Goal: Task Accomplishment & Management: Complete application form

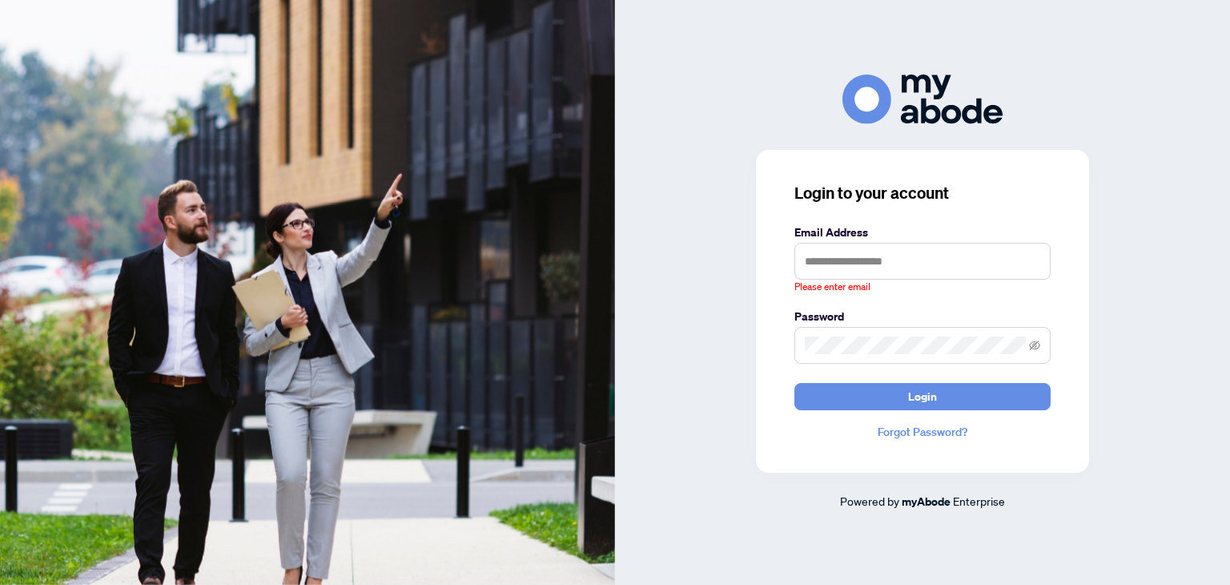
click at [906, 258] on input "text" at bounding box center [922, 261] width 256 height 37
type input "**********"
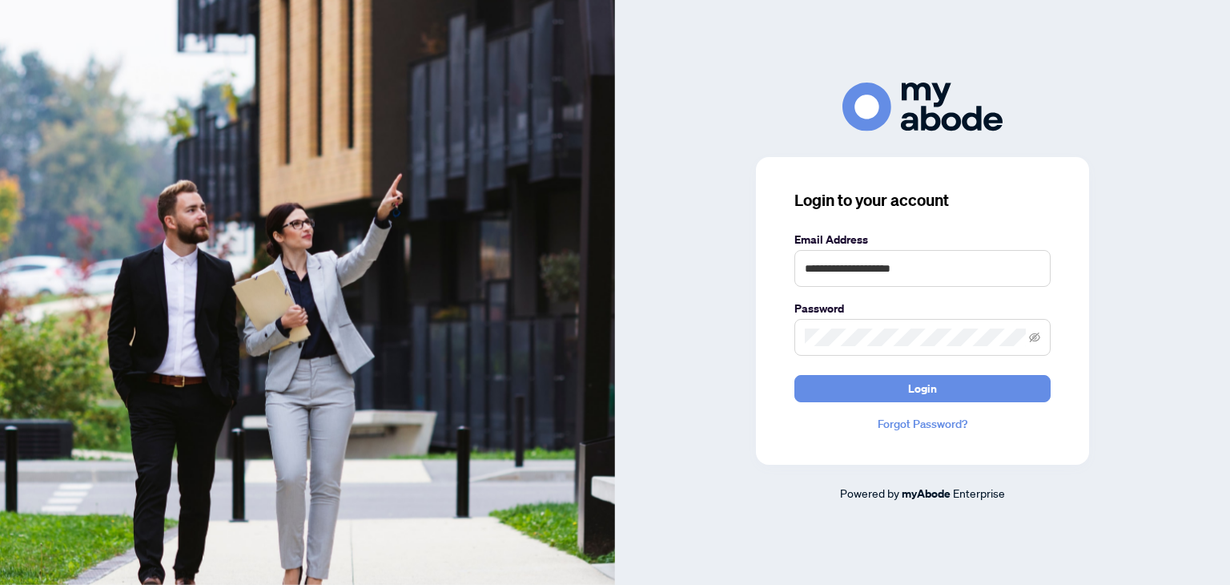
click at [843, 324] on span at bounding box center [922, 337] width 256 height 37
click at [794, 375] on button "Login" at bounding box center [922, 388] width 256 height 27
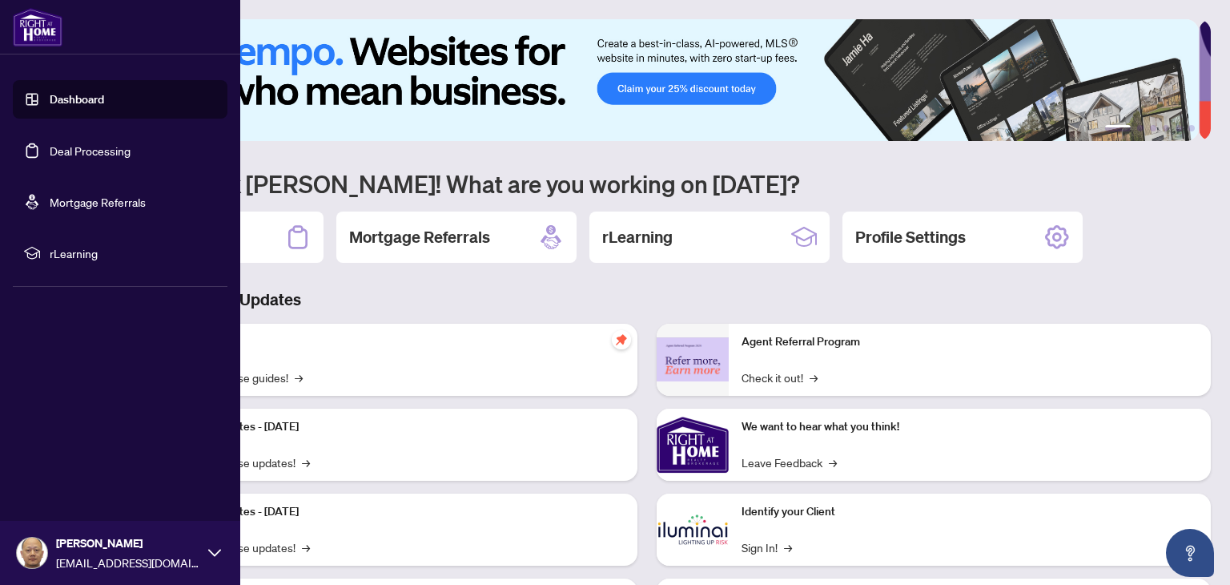
click at [82, 95] on link "Dashboard" at bounding box center [77, 99] width 54 height 14
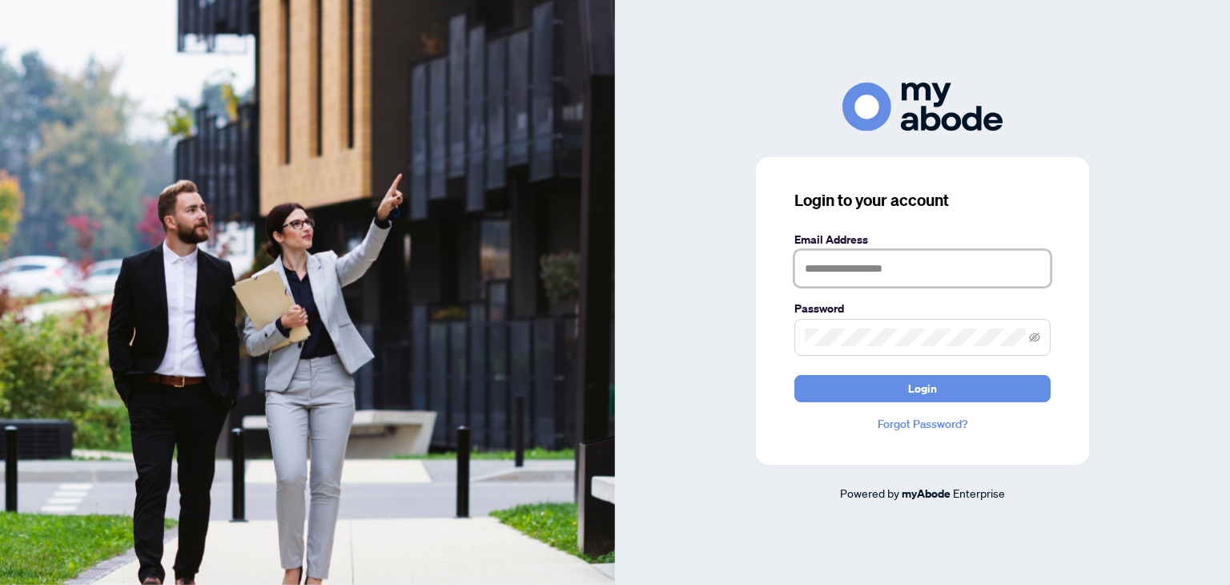
click at [865, 263] on input "text" at bounding box center [922, 268] width 256 height 37
type input "**********"
click at [794, 375] on button "Login" at bounding box center [922, 388] width 256 height 27
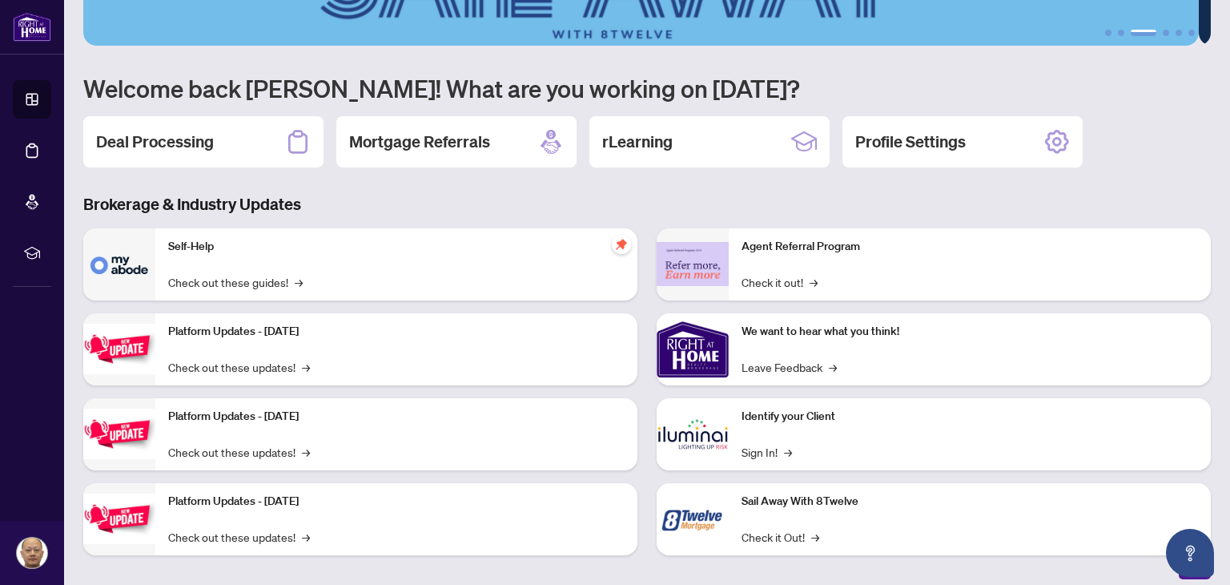
scroll to position [107, 0]
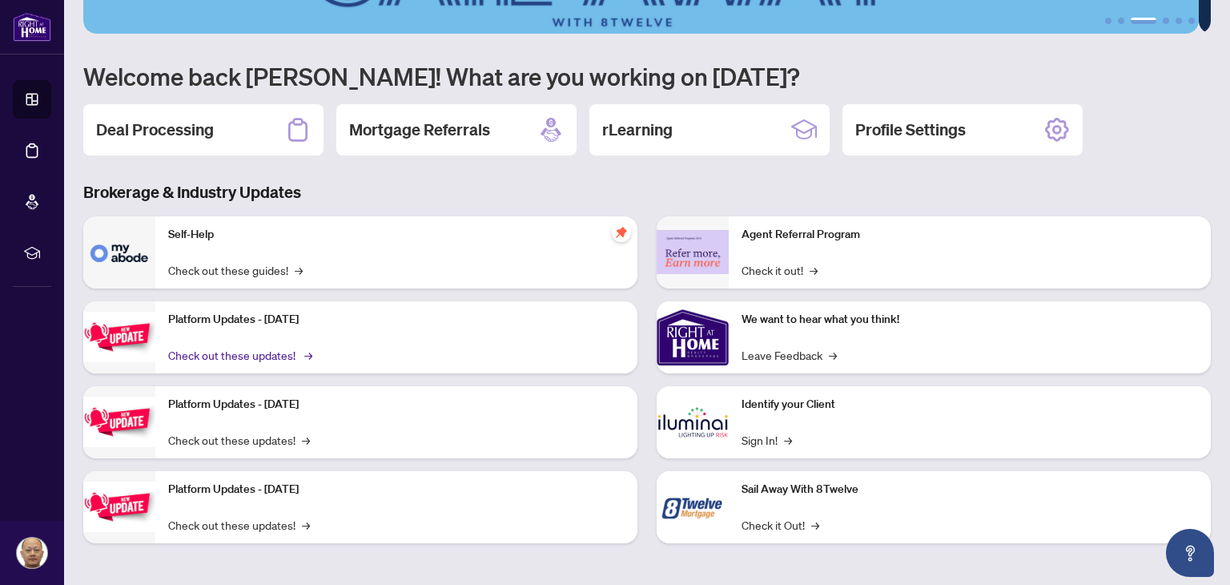
click at [263, 354] on link "Check out these updates! →" at bounding box center [239, 355] width 142 height 18
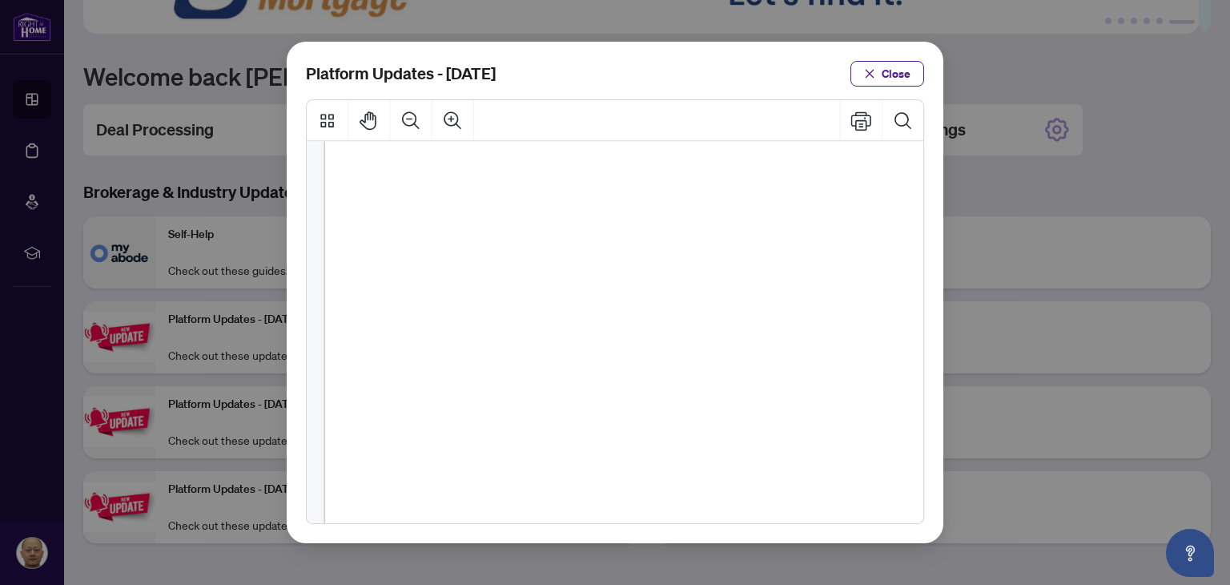
scroll to position [391, 0]
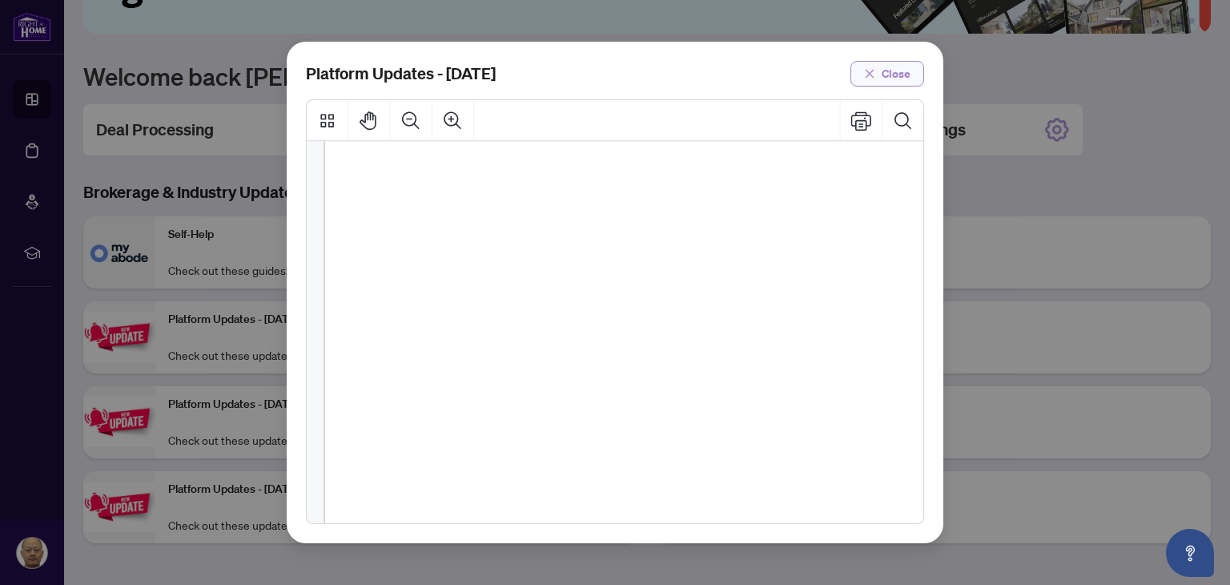
click at [884, 74] on span "Close" at bounding box center [896, 74] width 29 height 26
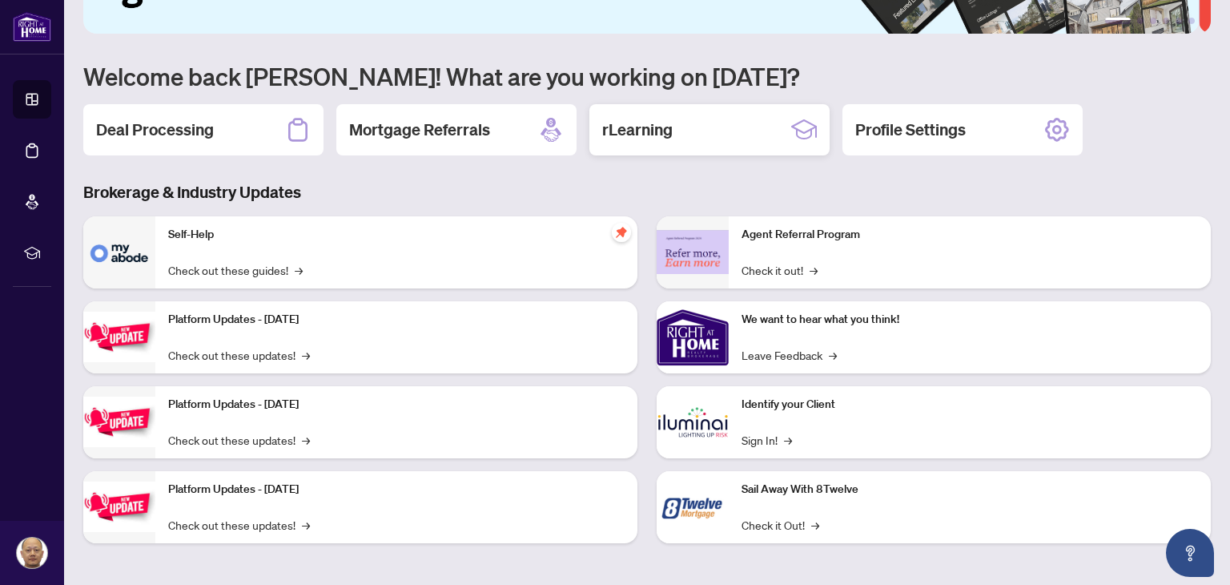
click at [666, 132] on h2 "rLearning" at bounding box center [637, 130] width 70 height 22
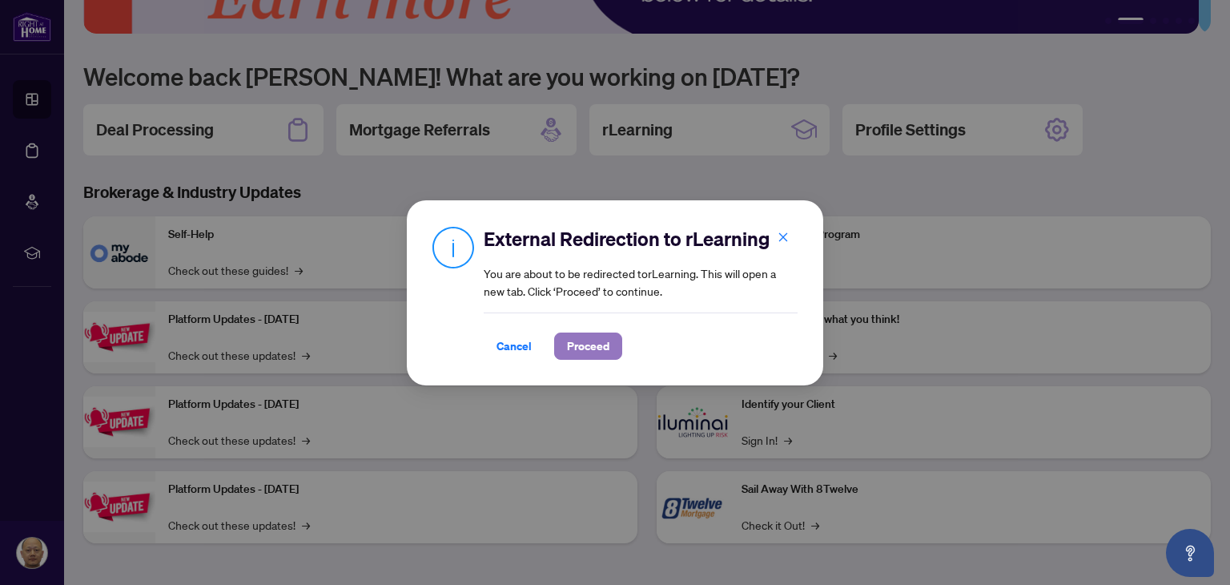
click at [597, 344] on span "Proceed" at bounding box center [588, 346] width 42 height 26
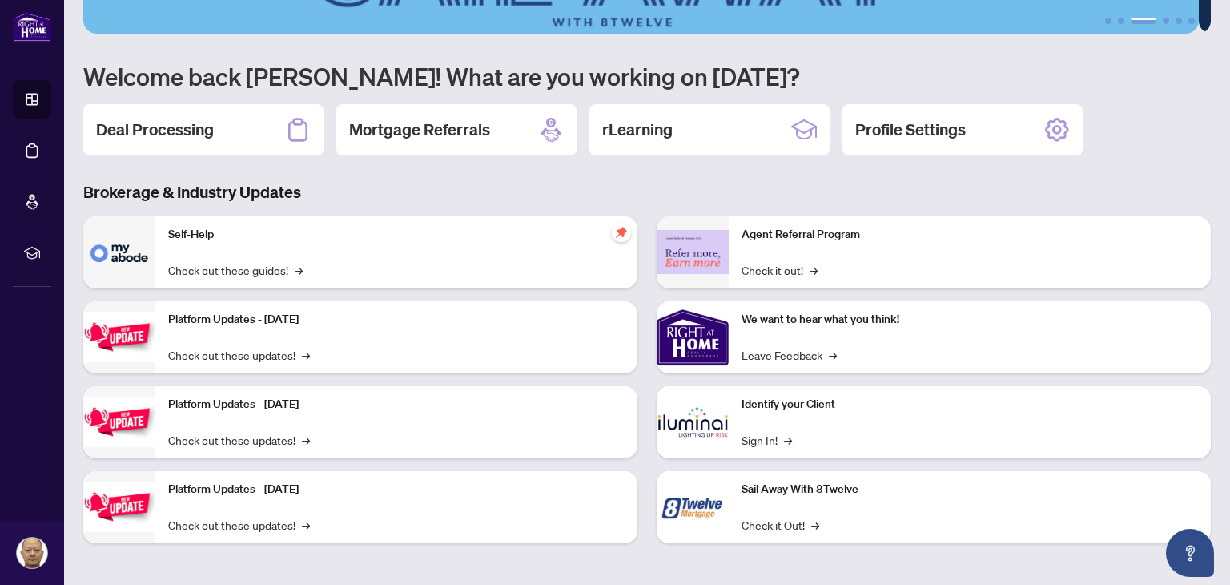
click at [689, 78] on h1 "Welcome back [PERSON_NAME]! What are you working on [DATE]?" at bounding box center [647, 76] width 1128 height 30
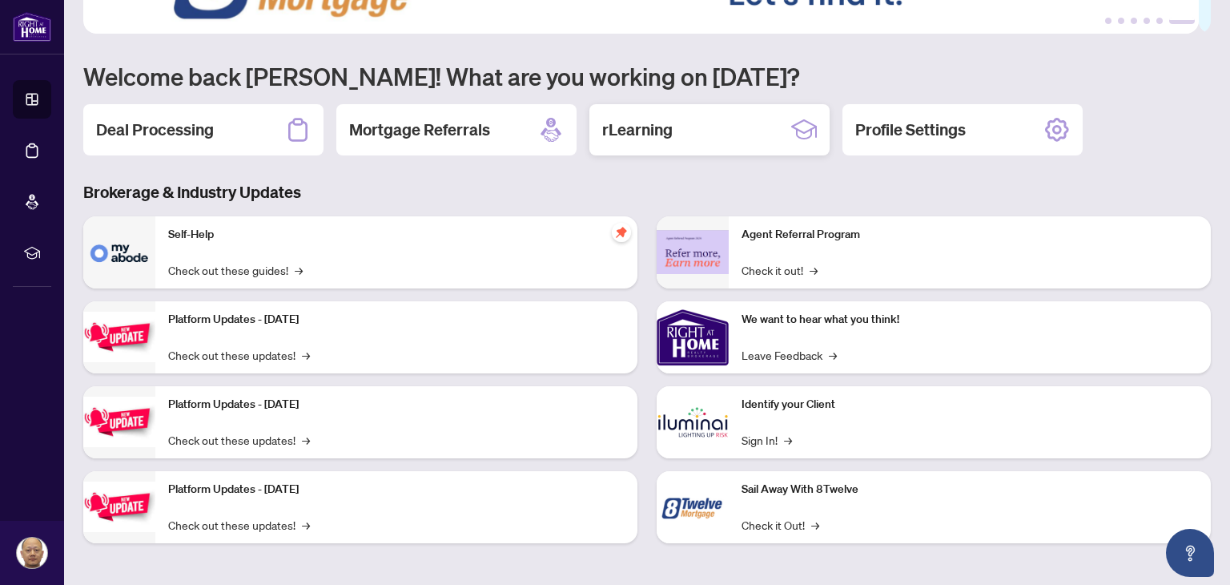
click at [650, 129] on h2 "rLearning" at bounding box center [637, 130] width 70 height 22
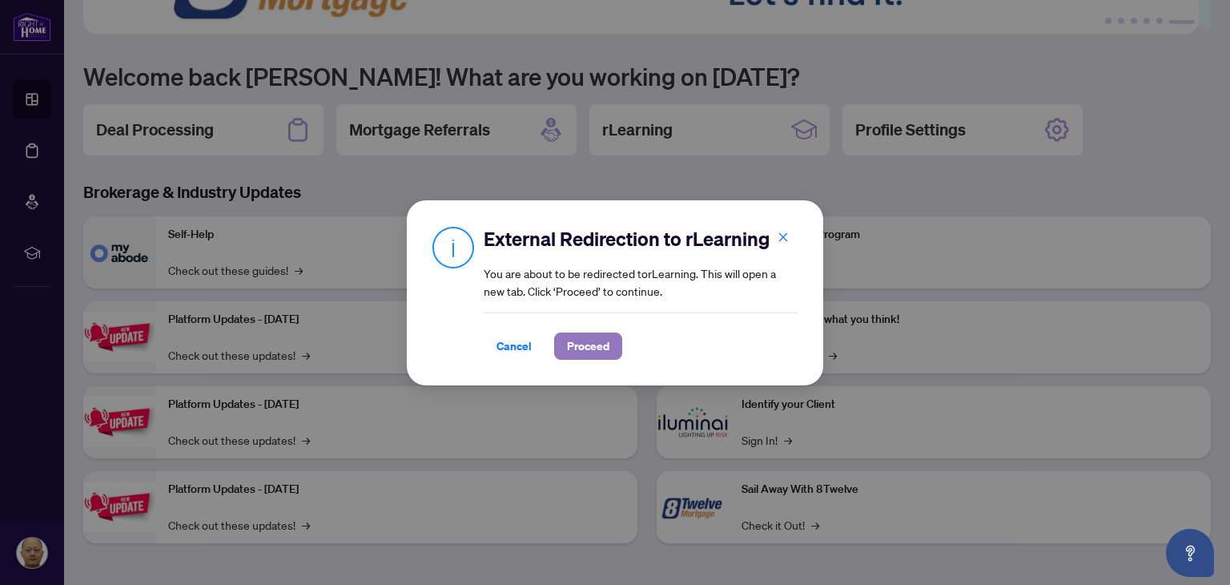
click at [579, 347] on span "Proceed" at bounding box center [588, 346] width 42 height 26
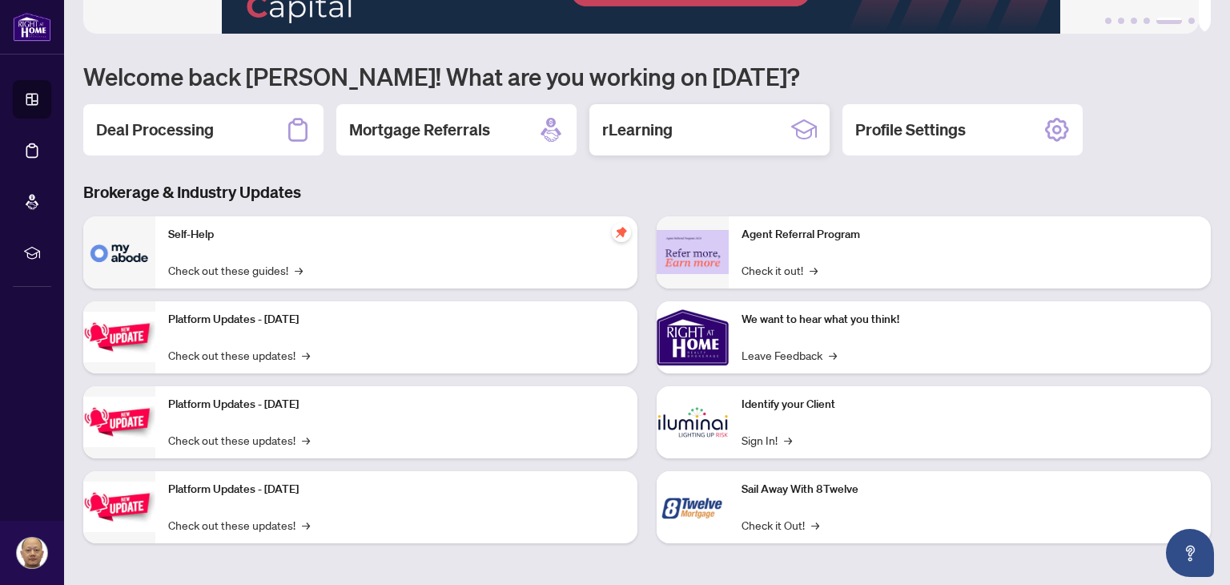
click at [657, 132] on h2 "rLearning" at bounding box center [637, 130] width 70 height 22
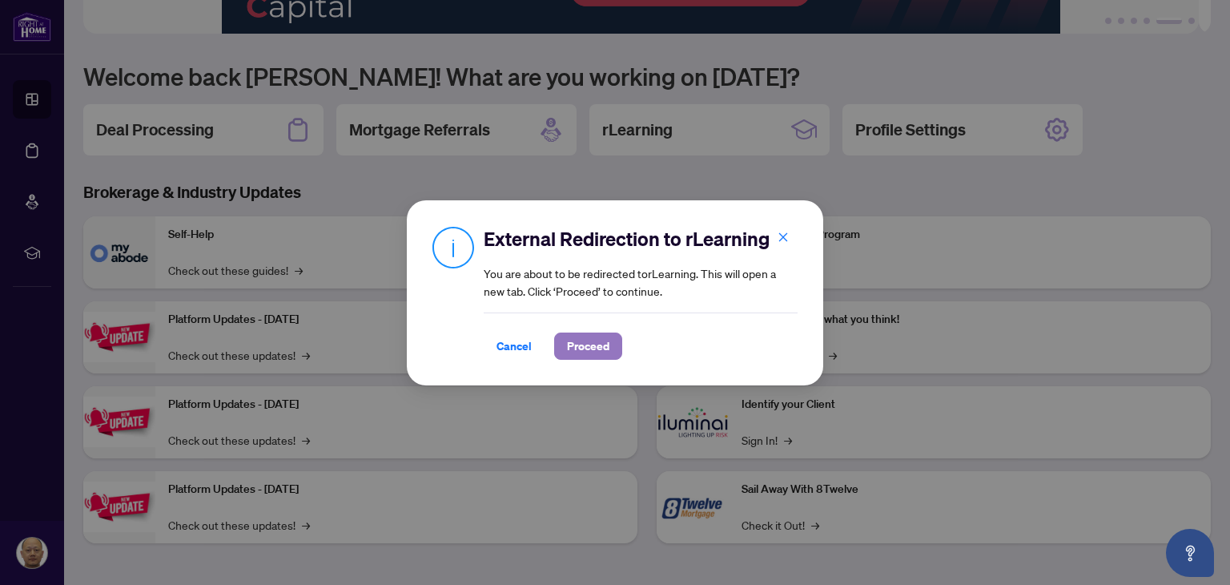
click at [581, 346] on span "Proceed" at bounding box center [588, 346] width 42 height 26
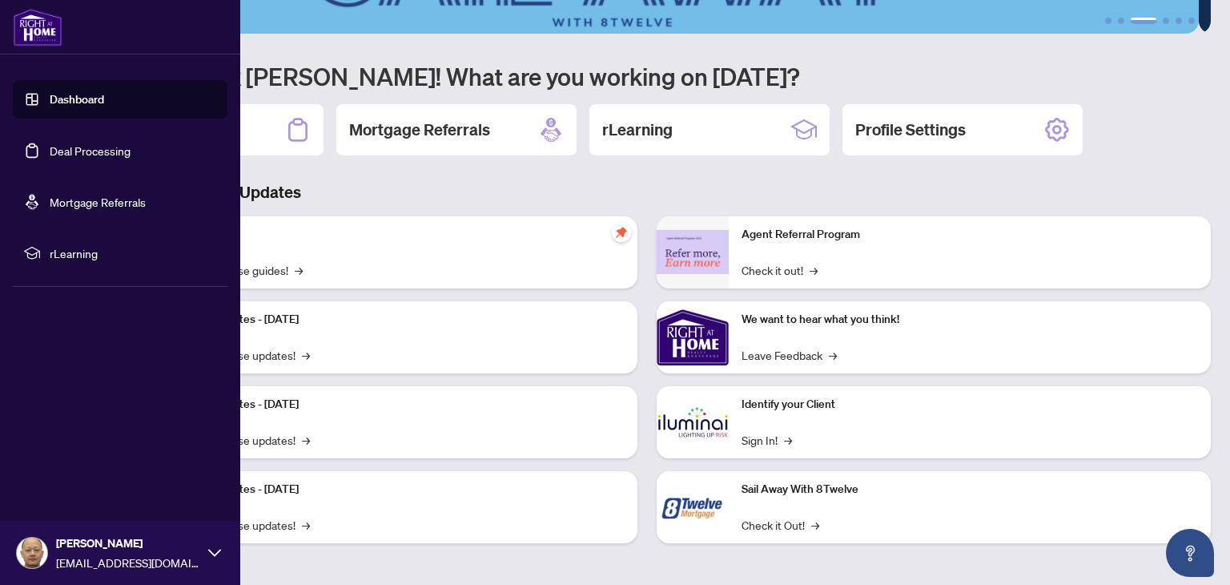
click at [56, 147] on link "Deal Processing" at bounding box center [90, 150] width 81 height 14
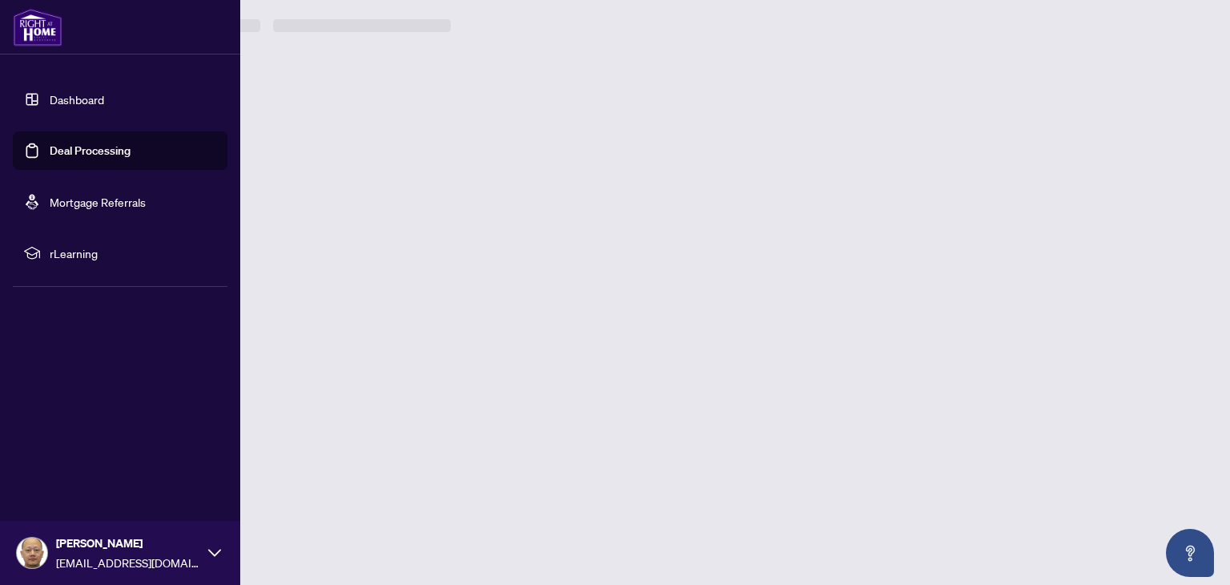
click at [56, 147] on link "Deal Processing" at bounding box center [90, 150] width 81 height 14
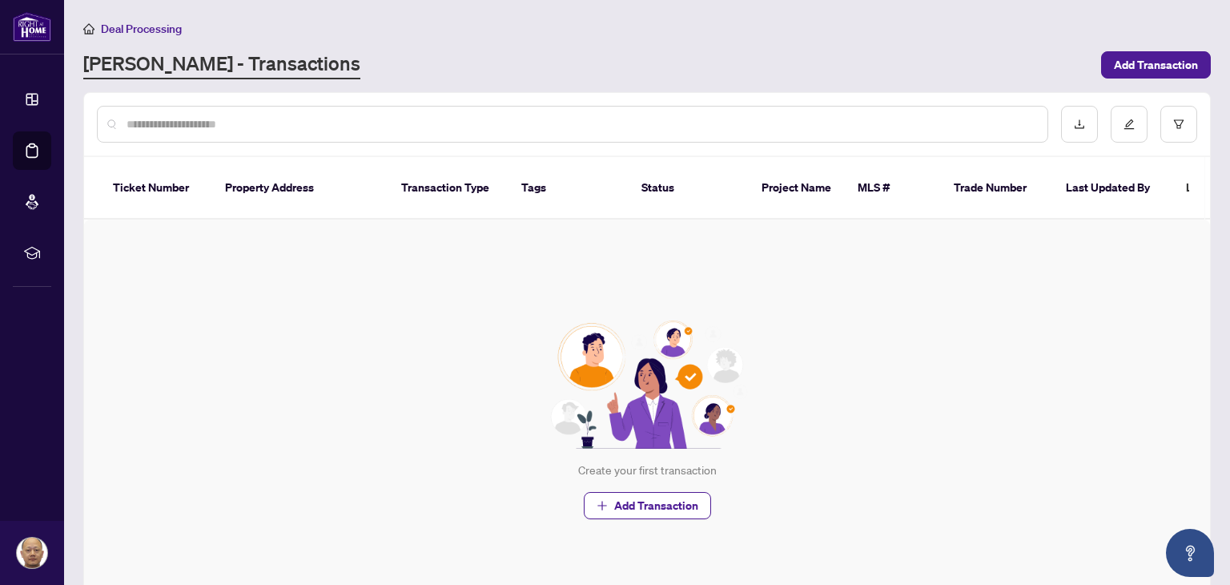
click at [171, 126] on input "text" at bounding box center [581, 124] width 908 height 18
click at [1122, 66] on span "Add Transaction" at bounding box center [1156, 65] width 84 height 26
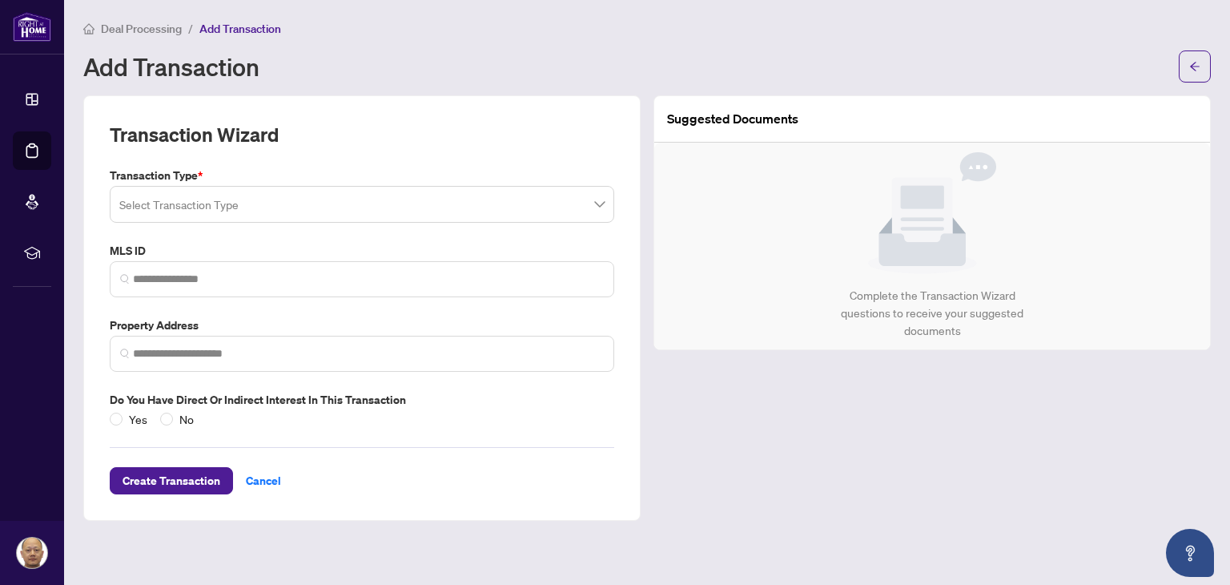
click at [552, 51] on div "Add Transaction" at bounding box center [647, 66] width 1128 height 32
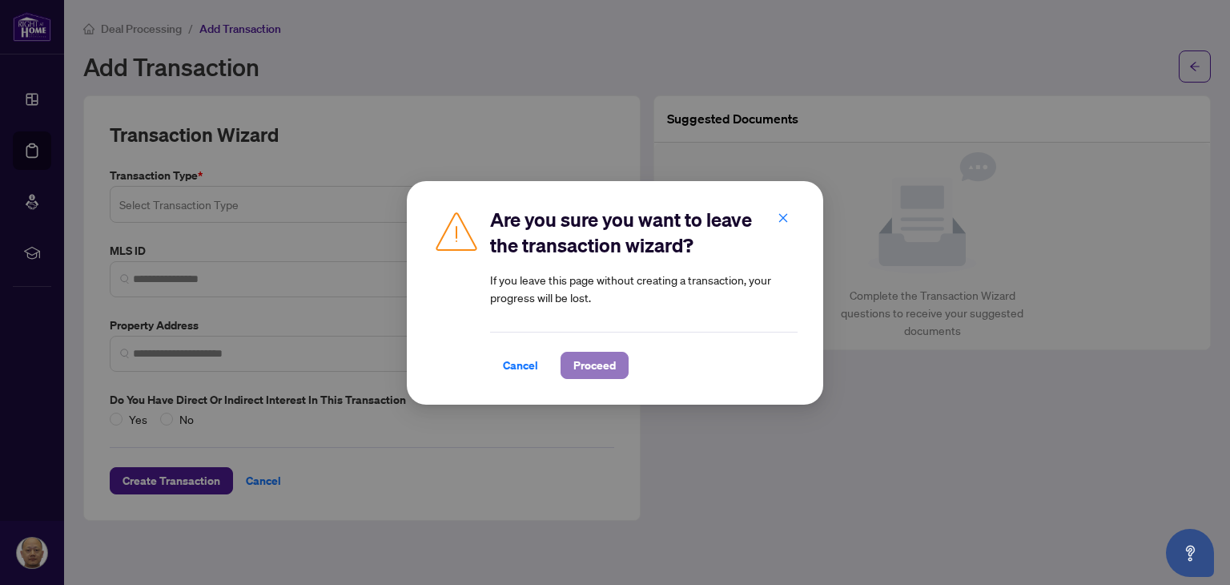
click at [592, 364] on span "Proceed" at bounding box center [594, 365] width 42 height 26
click at [516, 364] on span "Cancel" at bounding box center [520, 365] width 35 height 26
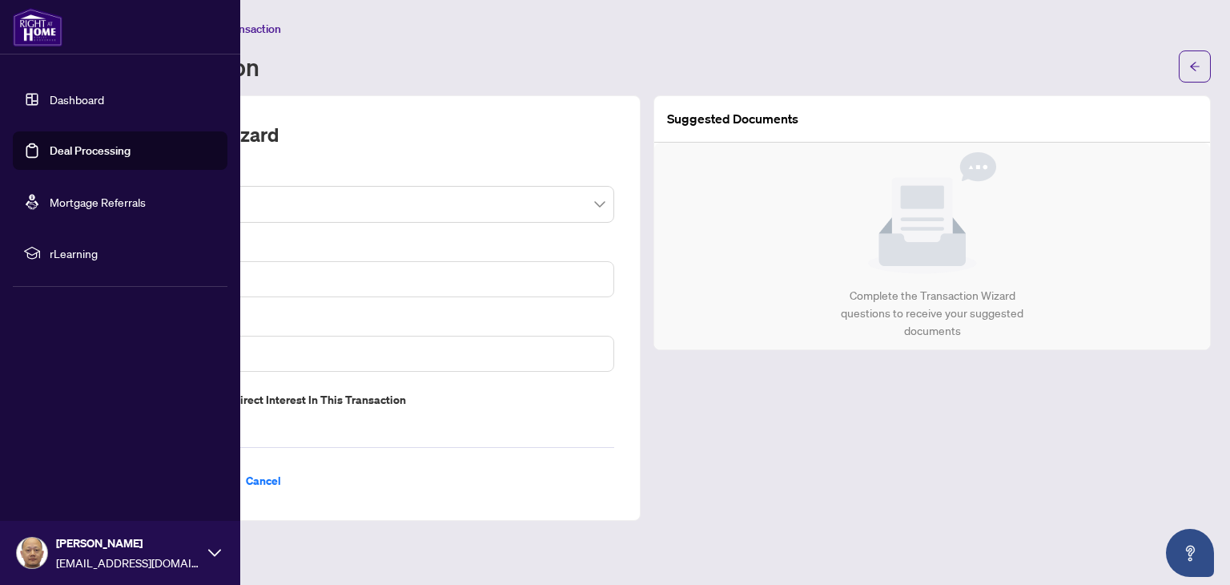
click at [77, 255] on span "rLearning" at bounding box center [133, 253] width 167 height 18
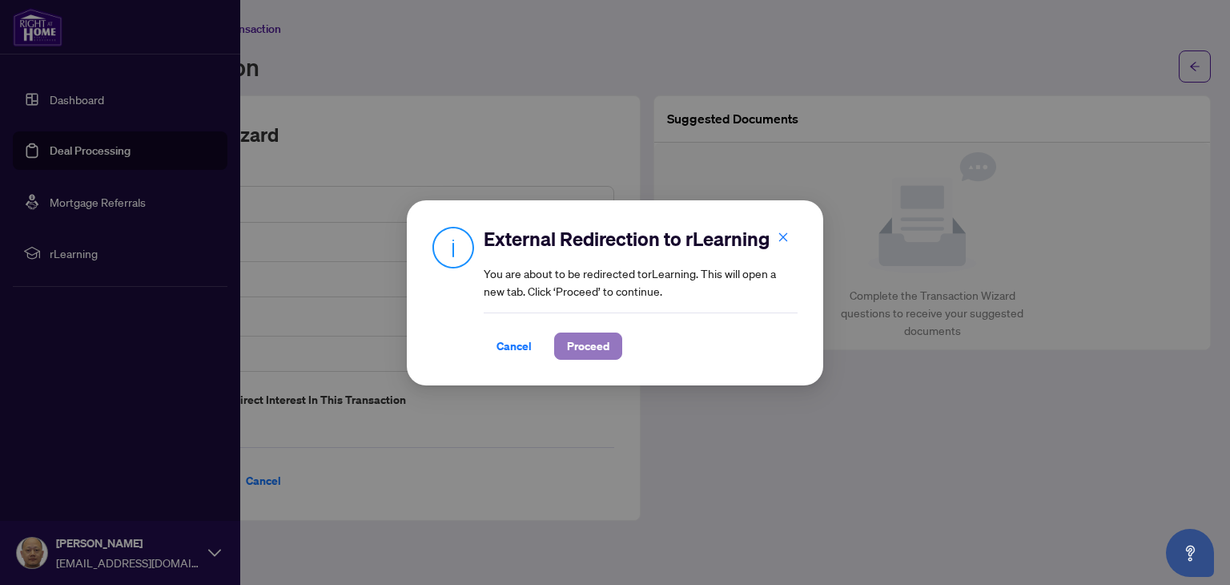
click at [582, 344] on span "Proceed" at bounding box center [588, 346] width 42 height 26
